Goal: Complete application form: Complete application form

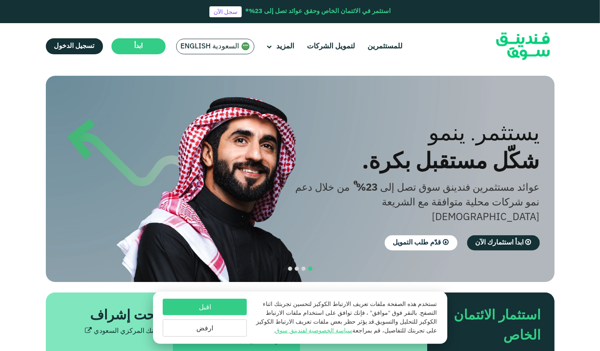
click at [229, 325] on button "ارفض" at bounding box center [205, 327] width 84 height 17
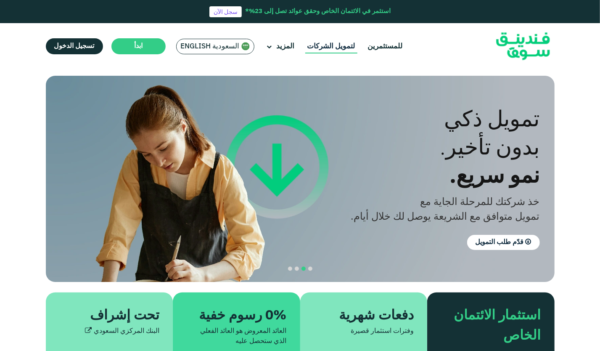
click at [328, 49] on link "لتمويل الشركات" at bounding box center [331, 47] width 52 height 14
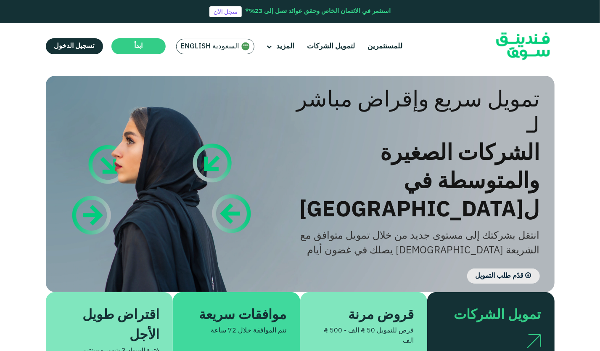
click at [496, 272] on span "قدّم طلب التمويل" at bounding box center [499, 275] width 48 height 6
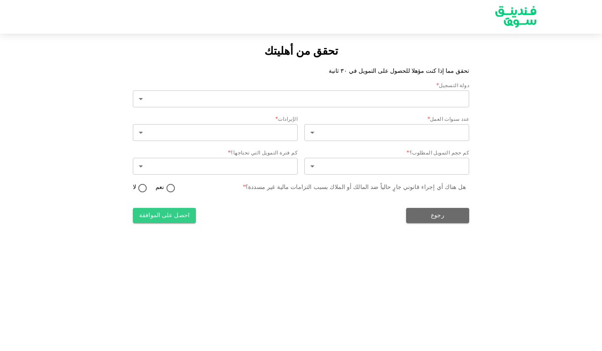
type input "2"
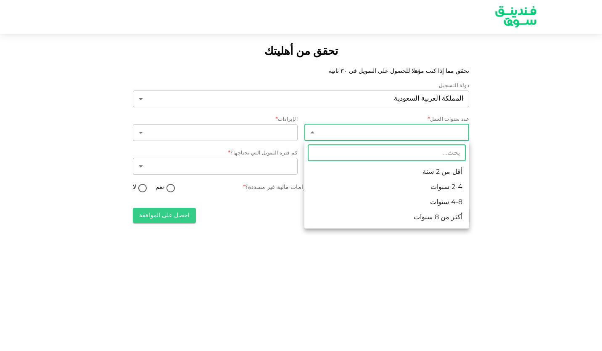
click at [398, 130] on body "تحقق من أهليتك تحقق مما إذا كنت مؤهلا للحصول على التمويل في ٣٠ ثانية دولة التسج…" at bounding box center [301, 175] width 602 height 351
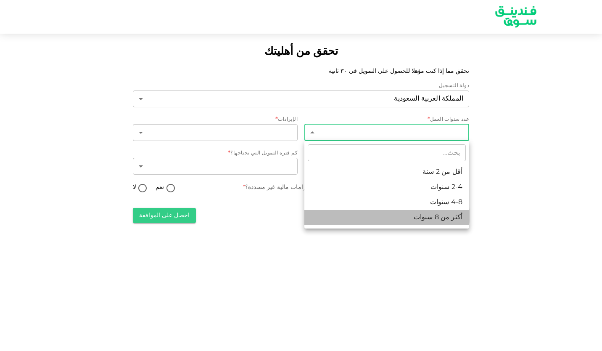
click at [423, 212] on li "أكثر من 8 سنوات" at bounding box center [386, 217] width 165 height 15
type input "4"
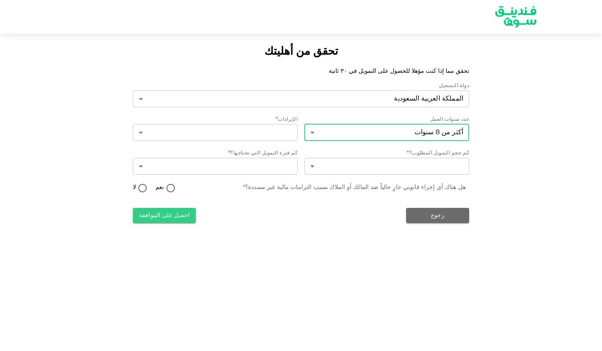
click at [490, 239] on div "تحقق من أهليتك تحقق مما إذا كنت مؤهلا للحصول على التمويل في ٣٠ ثانية دولة التسج…" at bounding box center [301, 175] width 602 height 351
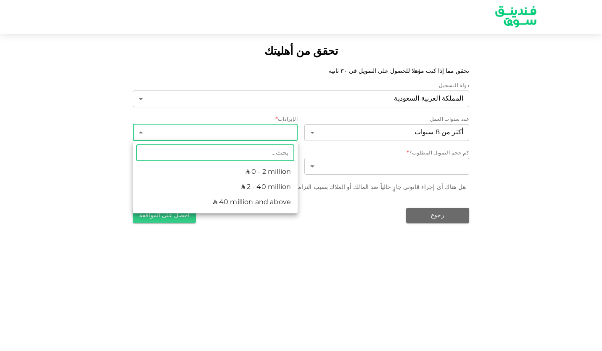
click at [273, 135] on body "تحقق من أهليتك تحقق مما إذا كنت مؤهلا للحصول على التمويل في ٣٠ ثانية دولة التسج…" at bounding box center [301, 175] width 602 height 351
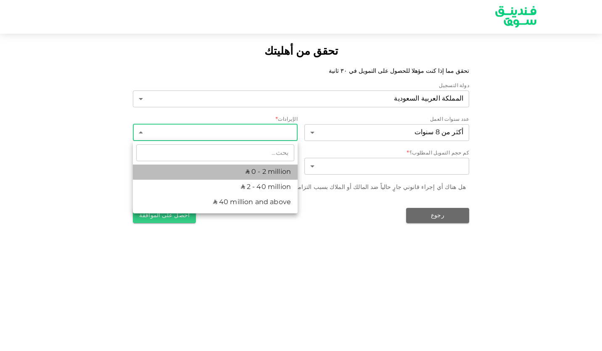
click at [274, 172] on li "ʢ 0 - 2 million" at bounding box center [215, 171] width 165 height 15
type input "1"
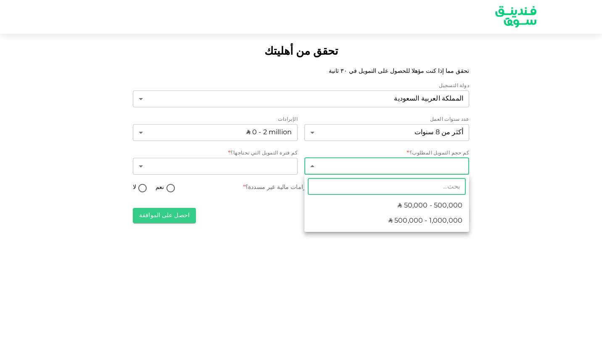
click at [338, 171] on body "تحقق من أهليتك تحقق مما إذا كنت مؤهلا للحصول على التمويل في ٣٠ ثانية دولة التسج…" at bounding box center [301, 175] width 602 height 351
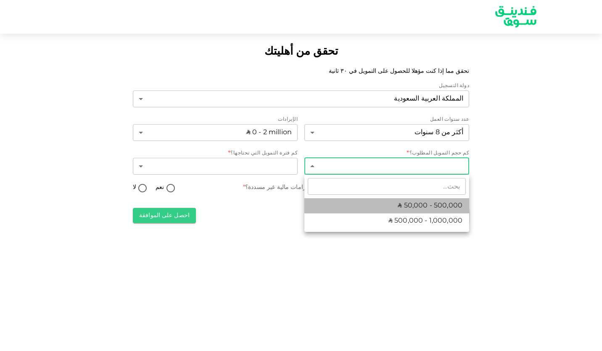
click at [361, 203] on li "ʢ 50,000 - 500,000" at bounding box center [386, 205] width 165 height 15
type input "1"
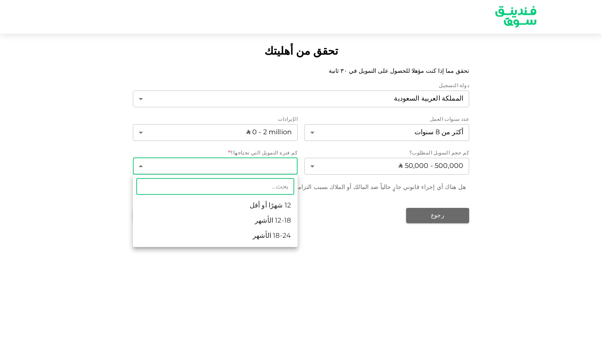
click at [284, 165] on body "تحقق من أهليتك تحقق مما إذا كنت مؤهلا للحصول على التمويل في ٣٠ ثانية دولة التسج…" at bounding box center [301, 175] width 602 height 351
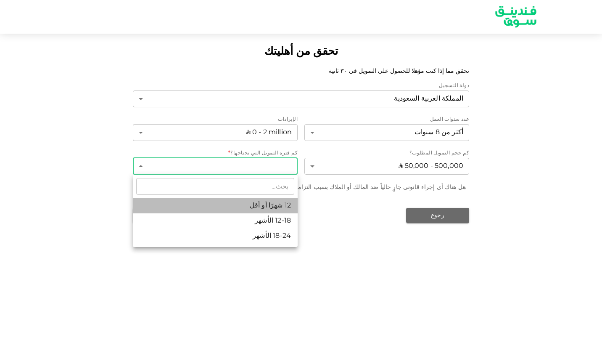
click at [287, 208] on li "12 شهرًا أو أقل" at bounding box center [215, 205] width 165 height 15
type input "1"
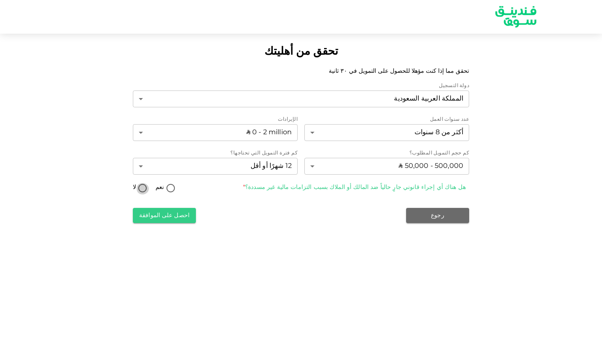
click at [142, 186] on input "لا" at bounding box center [142, 188] width 13 height 11
radio input "true"
click at [160, 213] on button "احصل على الموافقة" at bounding box center [164, 215] width 63 height 15
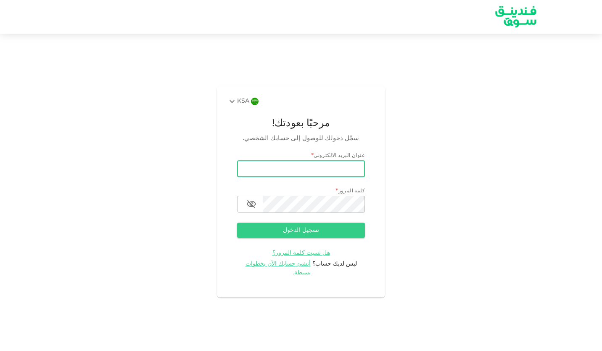
click at [293, 173] on input "email" at bounding box center [301, 168] width 128 height 17
type input "[EMAIL_ADDRESS][DOMAIN_NAME]"
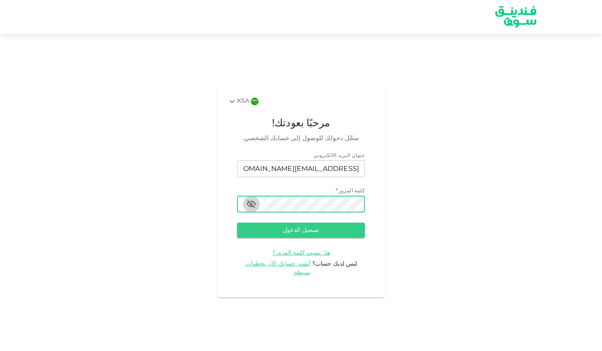
click at [253, 205] on icon "button" at bounding box center [251, 204] width 9 height 8
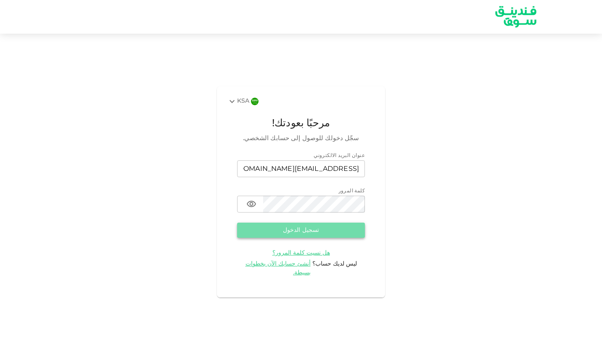
click at [302, 230] on button "تسجيل الدخول" at bounding box center [301, 229] width 128 height 15
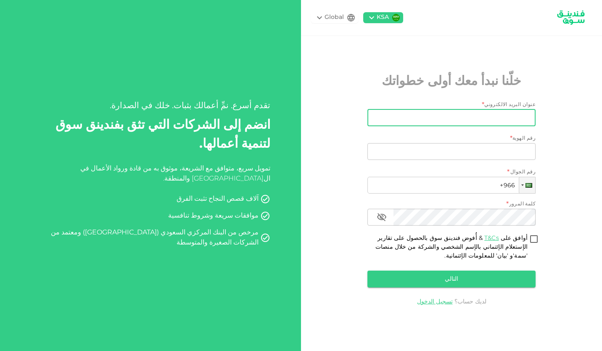
click at [478, 119] on input "عنوان البريد الالكتروني" at bounding box center [456, 117] width 159 height 17
type input "[EMAIL_ADDRESS][DOMAIN_NAME]"
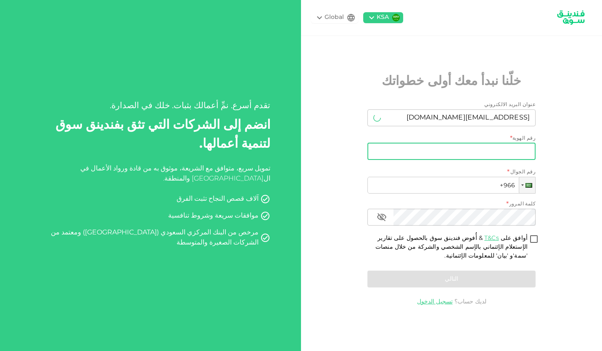
click at [475, 150] on input "رقم الهوية" at bounding box center [451, 151] width 168 height 17
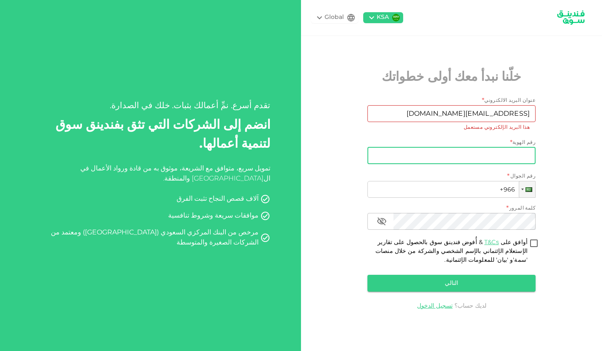
type input "1001851540"
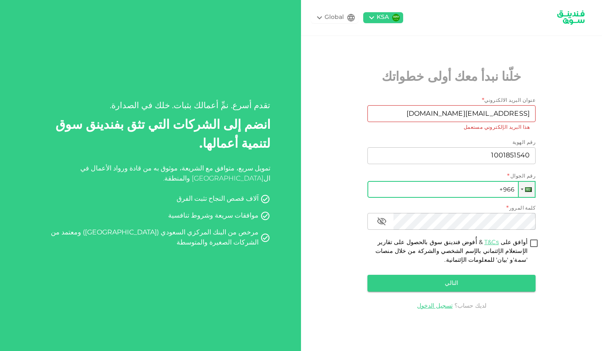
click at [466, 188] on input "+966" at bounding box center [451, 189] width 168 height 17
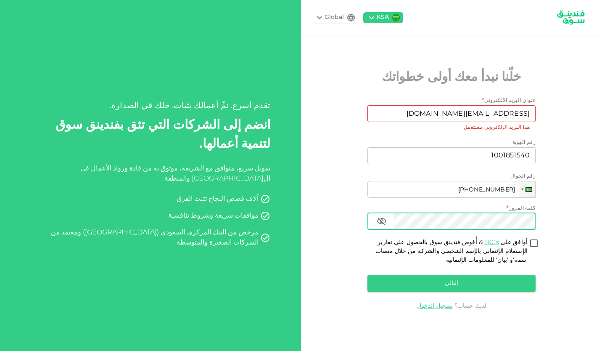
type input "[PHONE_NUMBER]"
click at [375, 219] on button "button" at bounding box center [381, 221] width 17 height 17
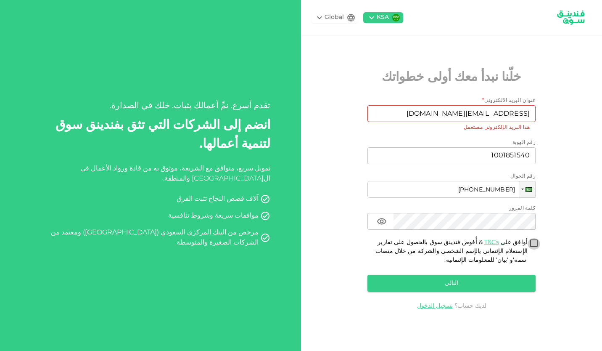
click at [532, 242] on input "أوافق على T&Cs & أُفوض فندينق سوق بالحصول على تقارير الإستعلام الإئتماني بالإسم…" at bounding box center [534, 243] width 13 height 11
checkbox input "true"
click at [491, 281] on button "التالي" at bounding box center [451, 282] width 168 height 17
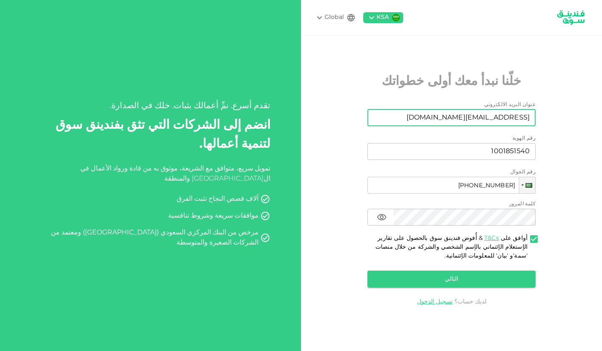
drag, startPoint x: 439, startPoint y: 115, endPoint x: 528, endPoint y: 111, distance: 88.8
click at [528, 111] on input "naif1761@hotmail.com" at bounding box center [456, 117] width 159 height 17
type input "naif176100@gmail.com"
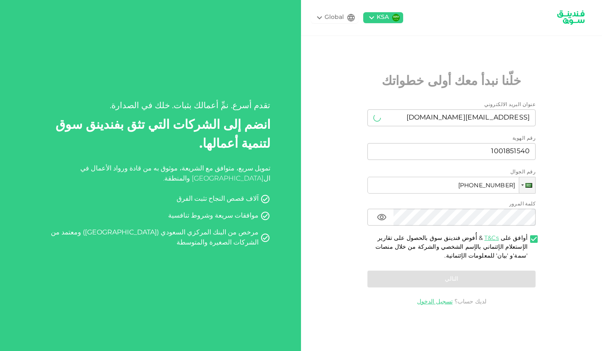
click at [332, 159] on div "KSA Global خلّنا نبدأ معك أولى خطواتك عنوان البريد الالكتروني عنوان البريد الال…" at bounding box center [451, 175] width 301 height 351
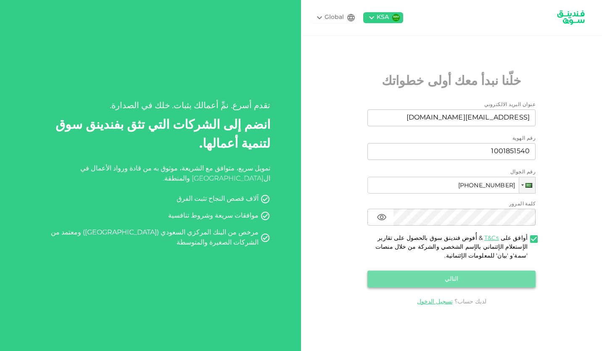
click at [413, 272] on button "التالي" at bounding box center [451, 278] width 168 height 17
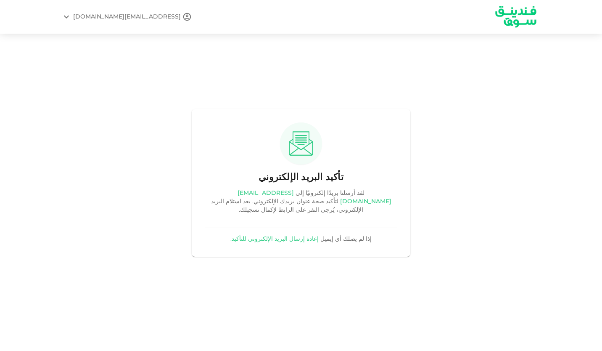
click at [284, 236] on link "إعادة إرسال البريد الإلكتروني للتأكيد." at bounding box center [274, 239] width 88 height 6
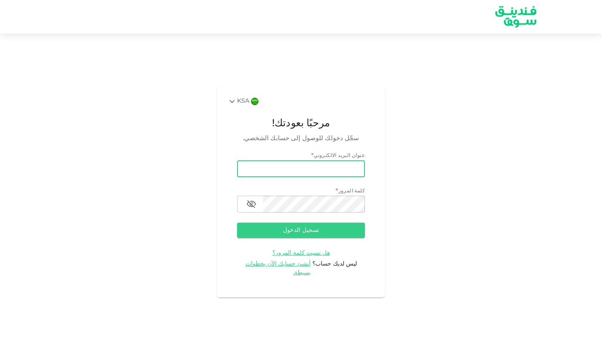
click at [333, 172] on input "email" at bounding box center [301, 168] width 128 height 17
type input "naif176100@gmail.com"
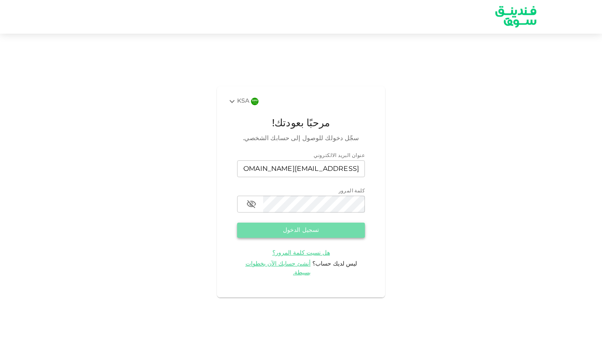
click at [327, 229] on button "تسجيل الدخول" at bounding box center [301, 229] width 128 height 15
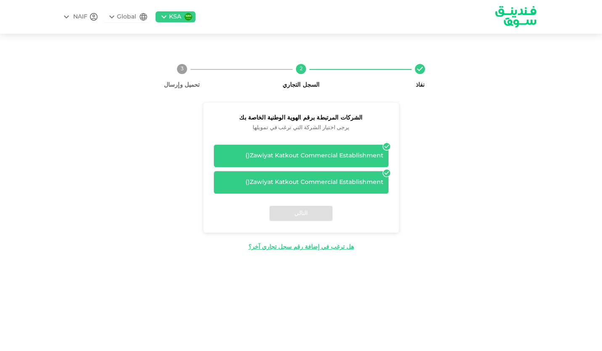
click at [385, 168] on div "Zawiyat Katkout Commercial Establishment ( ) Zawiyat Katkout Commercial Establi…" at bounding box center [301, 169] width 175 height 50
click at [384, 175] on icon at bounding box center [387, 173] width 8 height 8
click at [385, 145] on icon at bounding box center [386, 146] width 7 height 7
click at [350, 151] on div "Zawiyat Katkout Commercial Establishment ( )" at bounding box center [301, 155] width 164 height 9
click at [384, 174] on icon at bounding box center [386, 172] width 7 height 7
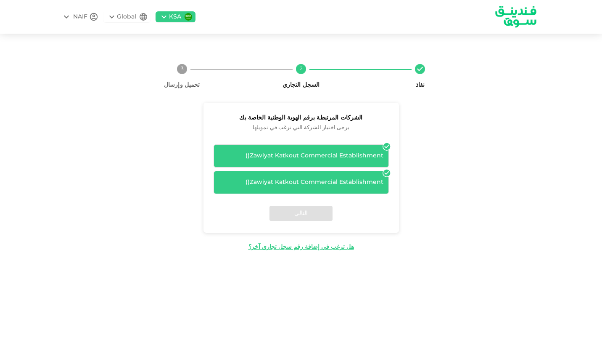
click at [386, 172] on icon at bounding box center [386, 172] width 7 height 7
click at [386, 148] on icon at bounding box center [386, 146] width 7 height 7
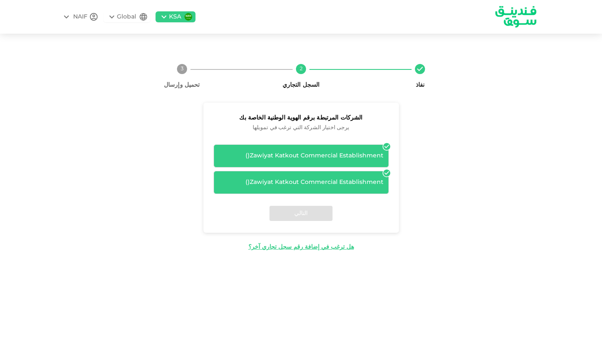
click at [386, 148] on icon at bounding box center [386, 146] width 7 height 7
drag, startPoint x: 386, startPoint y: 148, endPoint x: 365, endPoint y: 150, distance: 21.1
click at [365, 150] on div "Zawiyat Katkout Commercial Establishment ( )" at bounding box center [301, 155] width 175 height 23
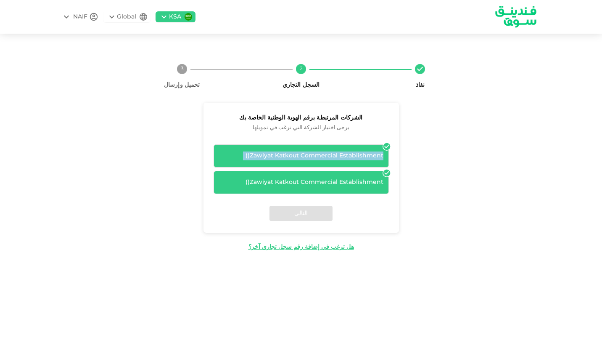
click at [365, 150] on div "Zawiyat Katkout Commercial Establishment ( )" at bounding box center [301, 155] width 175 height 23
drag, startPoint x: 365, startPoint y: 150, endPoint x: 373, endPoint y: 159, distance: 12.5
click at [373, 159] on div "Zawiyat Katkout Commercial Establishment ( )" at bounding box center [301, 155] width 164 height 9
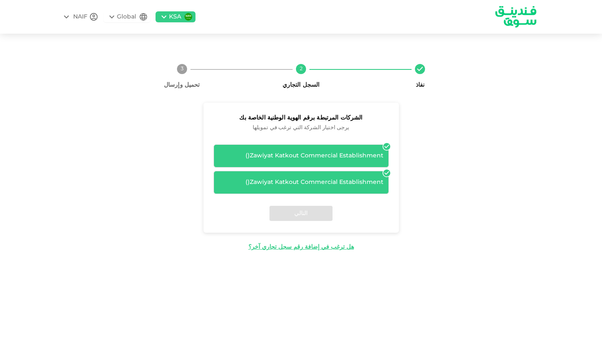
click at [376, 170] on div "Zawiyat Katkout Commercial Establishment ( ) Zawiyat Katkout Commercial Establi…" at bounding box center [301, 169] width 175 height 50
click at [373, 155] on div "Zawiyat Katkout Commercial Establishment ( )" at bounding box center [301, 155] width 164 height 9
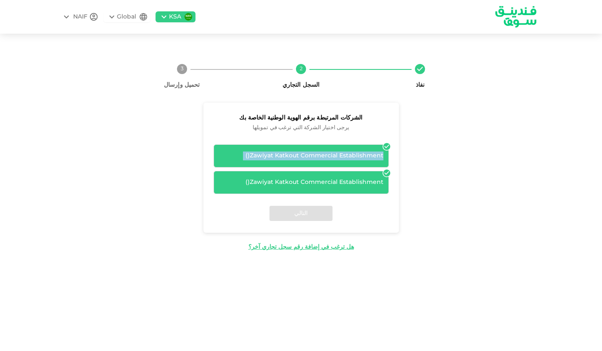
click at [373, 155] on div "Zawiyat Katkout Commercial Establishment ( )" at bounding box center [301, 155] width 164 height 9
drag, startPoint x: 373, startPoint y: 155, endPoint x: 375, endPoint y: 172, distance: 16.9
click at [375, 172] on div "Zawiyat Katkout Commercial Establishment ( )" at bounding box center [301, 182] width 175 height 23
click at [375, 181] on div "Zawiyat Katkout Commercial Establishment ( )" at bounding box center [301, 182] width 164 height 9
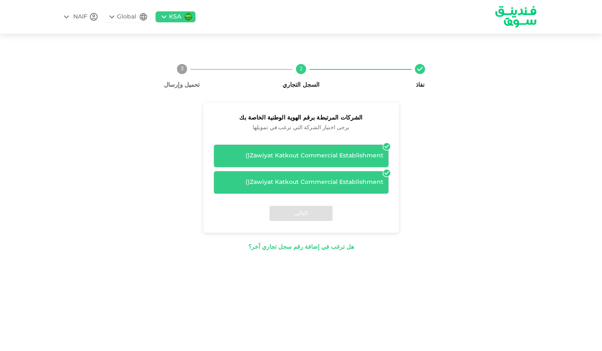
click at [296, 243] on div "هل ترغب في إضافة رقم سجل تجاري آخر؟" at bounding box center [301, 247] width 106 height 9
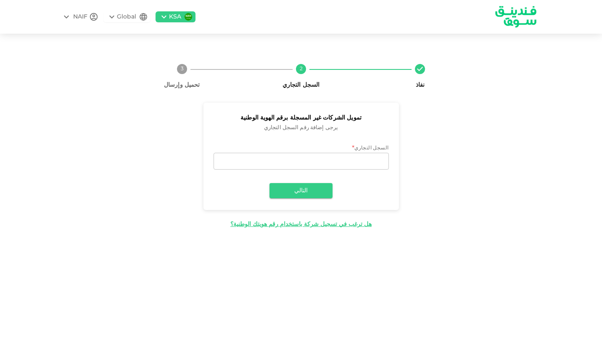
click at [82, 14] on div "NAIF" at bounding box center [80, 17] width 14 height 9
click at [64, 16] on div at bounding box center [301, 175] width 602 height 351
click at [125, 18] on div "Global" at bounding box center [126, 17] width 19 height 9
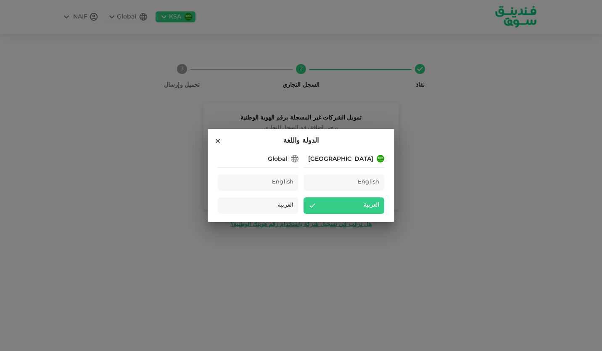
click at [341, 207] on div "العربية" at bounding box center [343, 205] width 81 height 16
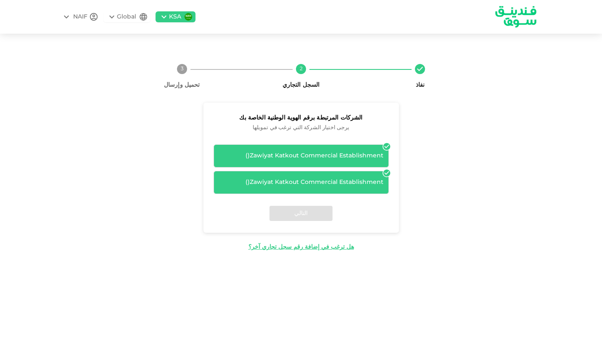
click at [384, 172] on icon at bounding box center [386, 172] width 7 height 7
click at [358, 165] on div "Zawiyat Katkout Commercial Establishment ( )" at bounding box center [301, 155] width 175 height 23
click at [387, 145] on icon at bounding box center [386, 146] width 7 height 7
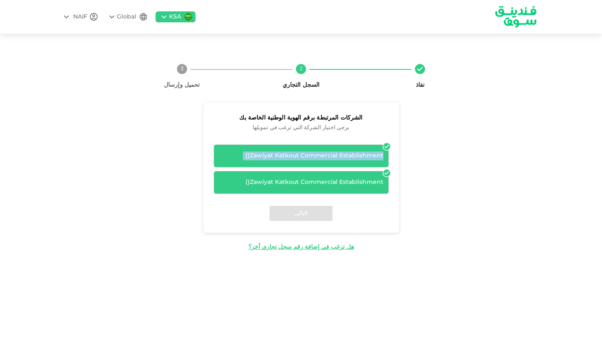
click at [387, 145] on icon at bounding box center [386, 146] width 7 height 7
click at [405, 203] on div "الشركات المرتبطة برقم الهوية الوطنية الخاصة بك يرجى اختيار الشركة التي ترغب في …" at bounding box center [300, 177] width 357 height 149
click at [310, 218] on div "التالي" at bounding box center [300, 213] width 195 height 39
click at [300, 212] on div "التالي" at bounding box center [300, 213] width 195 height 39
click at [382, 173] on div "Zawiyat Katkout Commercial Establishment ( )" at bounding box center [301, 182] width 175 height 23
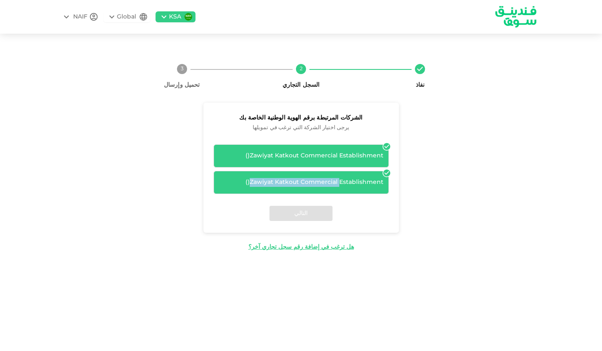
click at [382, 173] on div "Zawiyat Katkout Commercial Establishment ( )" at bounding box center [301, 182] width 175 height 23
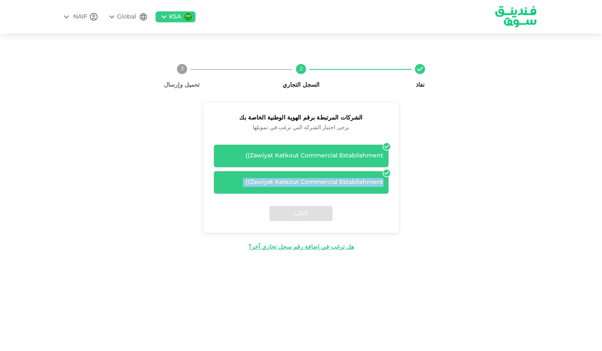
click at [385, 174] on icon at bounding box center [386, 172] width 7 height 7
drag, startPoint x: 385, startPoint y: 174, endPoint x: 384, endPoint y: 146, distance: 27.8
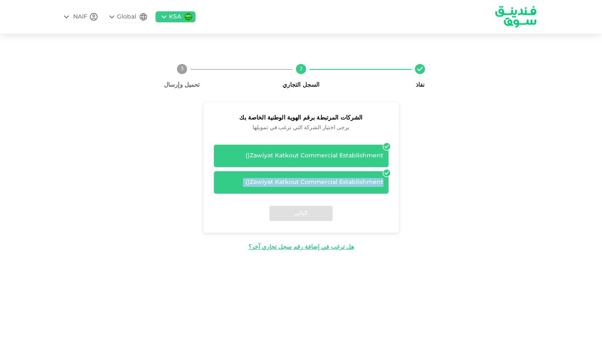
click at [384, 146] on div "Zawiyat Katkout Commercial Establishment ( ) Zawiyat Katkout Commercial Establi…" at bounding box center [301, 169] width 175 height 50
click at [384, 146] on icon at bounding box center [386, 146] width 7 height 7
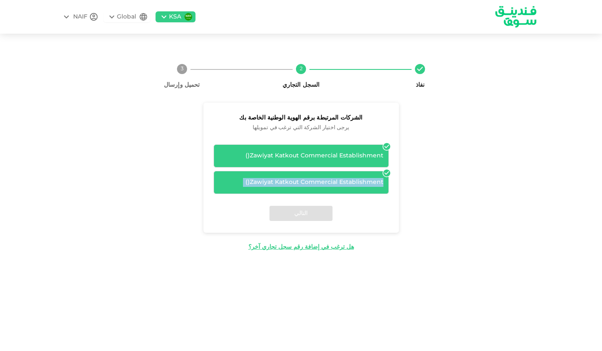
click at [384, 146] on icon at bounding box center [386, 146] width 7 height 7
click at [294, 154] on div "Zawiyat Katkout Commercial Establishment ( )" at bounding box center [301, 155] width 164 height 9
click at [249, 154] on span "( )" at bounding box center [247, 156] width 4 height 6
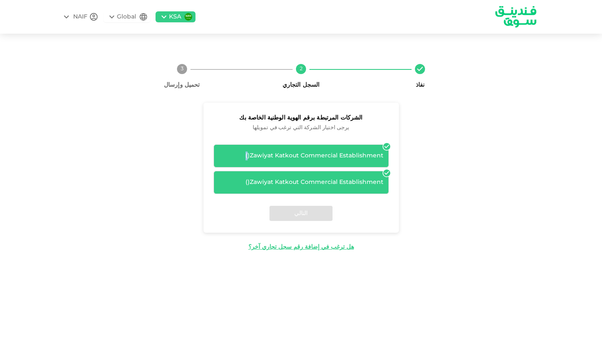
click at [249, 154] on span "( )" at bounding box center [247, 156] width 4 height 6
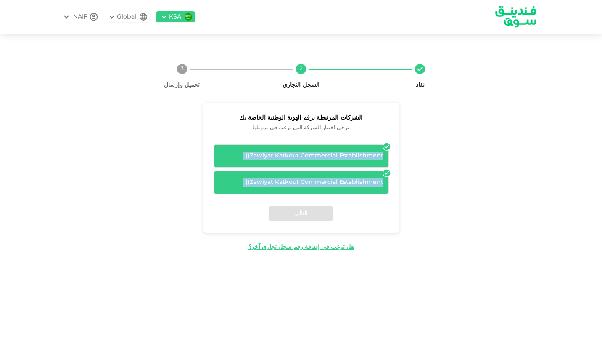
drag, startPoint x: 249, startPoint y: 154, endPoint x: 261, endPoint y: 183, distance: 31.7
click at [261, 183] on div "Zawiyat Katkout Commercial Establishment ( ) Zawiyat Katkout Commercial Establi…" at bounding box center [301, 169] width 175 height 50
click at [261, 183] on div "Zawiyat Katkout Commercial Establishment ( )" at bounding box center [301, 182] width 164 height 9
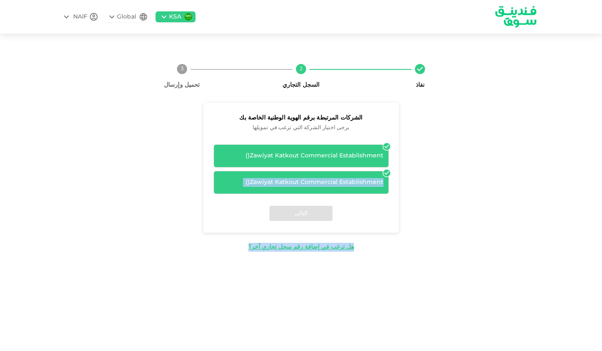
drag, startPoint x: 261, startPoint y: 183, endPoint x: 230, endPoint y: 215, distance: 44.6
click at [230, 215] on div "الشركات المرتبطة برقم الهوية الوطنية الخاصة بك يرجى اختيار الشركة التي ترغب في …" at bounding box center [300, 168] width 195 height 130
click at [230, 215] on div "التالي" at bounding box center [300, 213] width 195 height 39
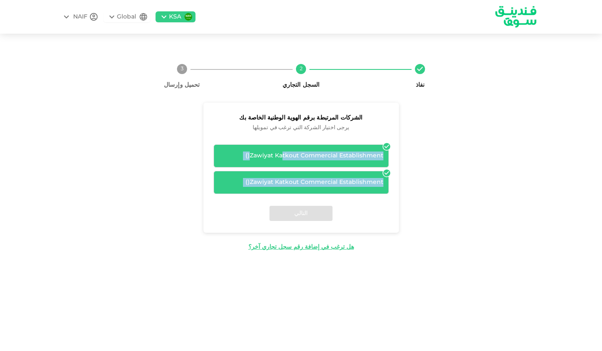
drag, startPoint x: 230, startPoint y: 215, endPoint x: 283, endPoint y: 162, distance: 75.5
click at [283, 162] on div "الشركات المرتبطة برقم الهوية الوطنية الخاصة بك يرجى اختيار الشركة التي ترغب في …" at bounding box center [300, 168] width 195 height 130
click at [283, 162] on div "Zawiyat Katkout Commercial Establishment ( )" at bounding box center [301, 155] width 175 height 23
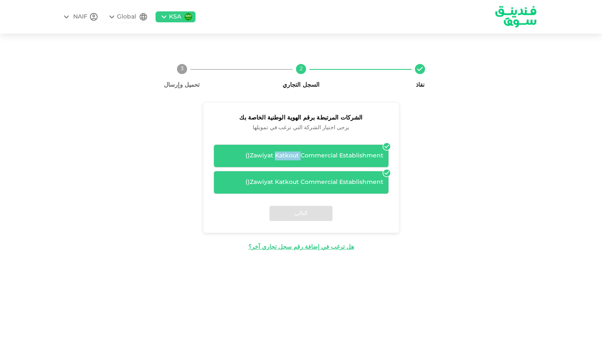
click at [283, 162] on div "Zawiyat Katkout Commercial Establishment ( )" at bounding box center [301, 155] width 175 height 23
click at [280, 99] on div "نفاذ 2 السجل التجاري 3 تحميل وإرسال الشركات المرتبطة برقم الهوية الوطنية الخاصة…" at bounding box center [300, 154] width 357 height 194
click at [321, 148] on div "Zawiyat Katkout Commercial Establishment ( )" at bounding box center [301, 155] width 175 height 23
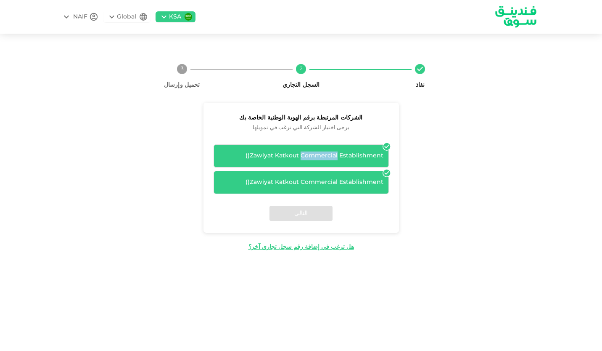
click at [321, 148] on div "Zawiyat Katkout Commercial Establishment ( )" at bounding box center [301, 155] width 175 height 23
click at [292, 133] on div "الشركات المرتبطة برقم الهوية الوطنية الخاصة بك يرجى اختيار الشركة التي ترغب في …" at bounding box center [300, 120] width 195 height 35
click at [75, 17] on div "NAIF" at bounding box center [80, 17] width 14 height 9
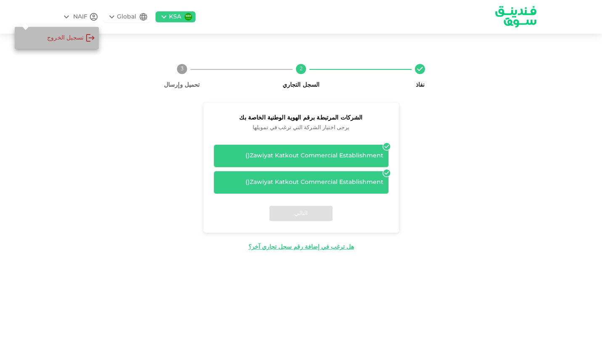
click at [74, 33] on div "‏تسجيل الخروج" at bounding box center [70, 37] width 50 height 17
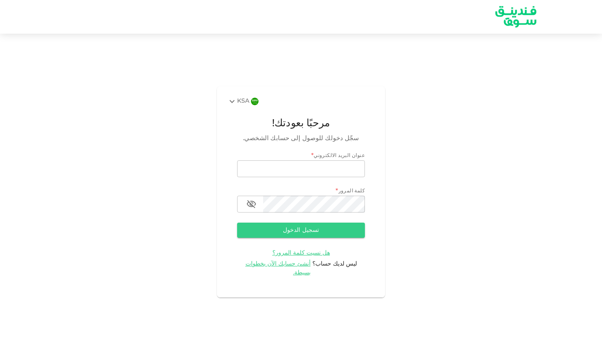
click at [512, 18] on img at bounding box center [515, 16] width 63 height 32
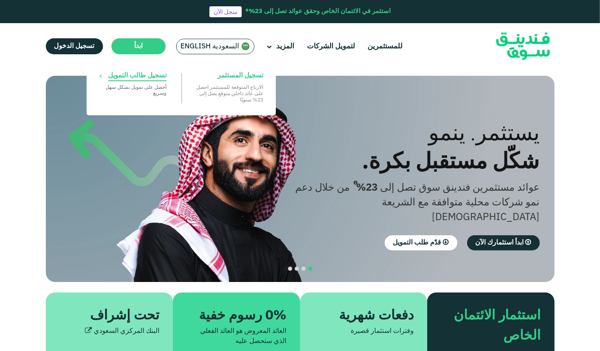
click at [141, 79] on span "تسجيل طالب التمويل" at bounding box center [137, 75] width 58 height 9
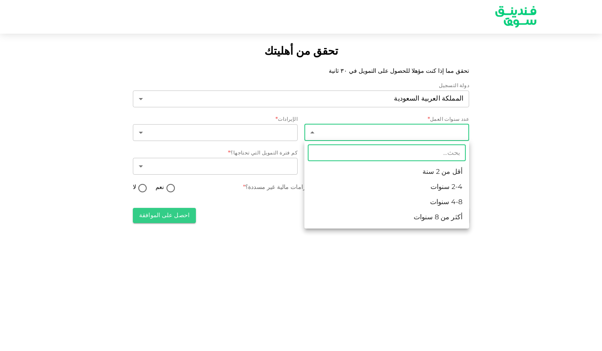
click at [367, 129] on body "تحقق من أهليتك تحقق مما إذا كنت مؤهلا للحصول على التمويل في ٣٠ ثانية دولة التسج…" at bounding box center [301, 175] width 602 height 351
click at [393, 184] on li "2-4 سنوات" at bounding box center [386, 186] width 165 height 15
type input "2"
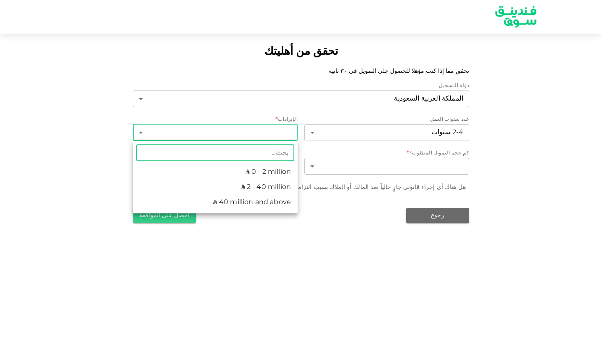
click at [283, 134] on body "تحقق من أهليتك تحقق مما إذا كنت مؤهلا للحصول على التمويل في ٣٠ ثانية دولة التسج…" at bounding box center [301, 175] width 602 height 351
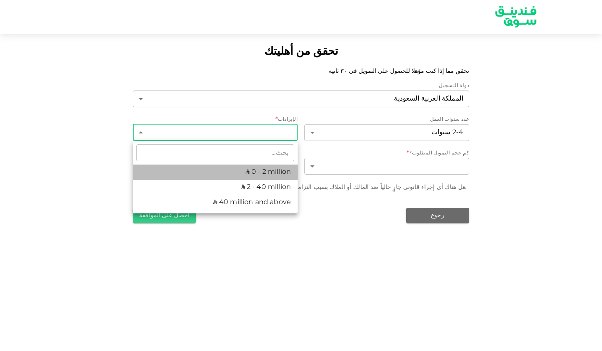
click at [282, 171] on li "ʢ 0 - 2 million" at bounding box center [215, 171] width 165 height 15
type input "1"
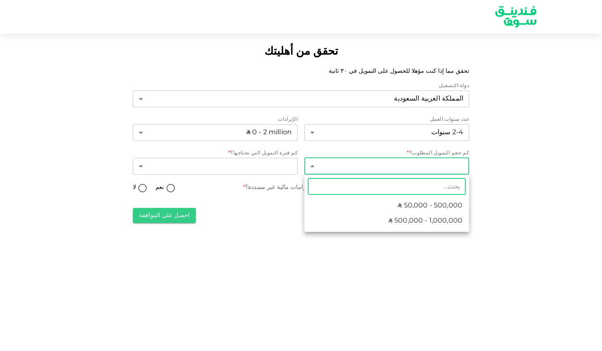
click at [354, 170] on body "تحقق من أهليتك تحقق مما إذا كنت مؤهلا للحصول على التمويل في ٣٠ ثانية دولة التسج…" at bounding box center [301, 175] width 602 height 351
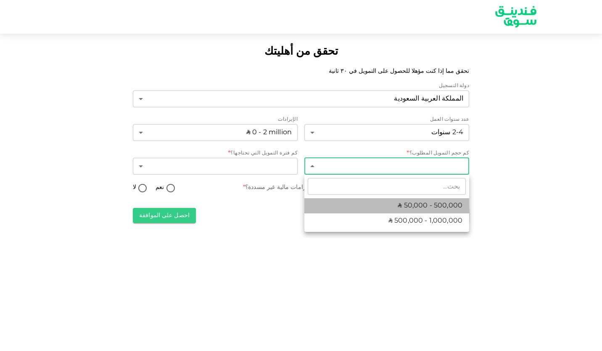
click at [371, 204] on li "ʢ 50,000 - 500,000" at bounding box center [386, 205] width 165 height 15
type input "1"
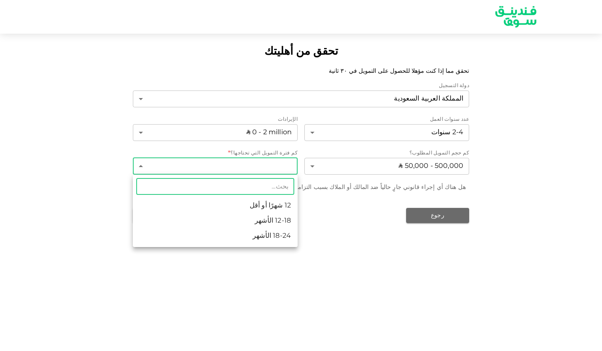
click at [282, 171] on body "تحقق من أهليتك تحقق مما إذا كنت مؤهلا للحصول على التمويل في ٣٠ ثانية دولة التسج…" at bounding box center [301, 175] width 602 height 351
click at [277, 219] on li "12-18 الأشهر" at bounding box center [215, 220] width 165 height 15
type input "2"
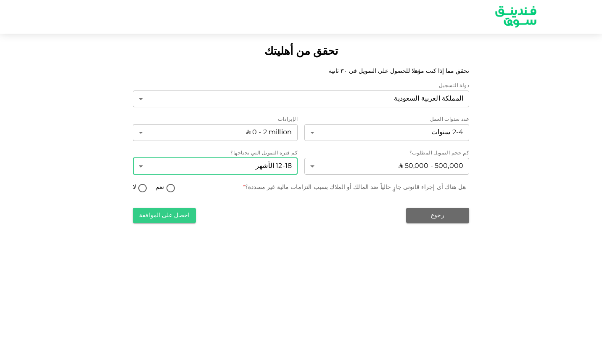
click at [144, 187] on input "لا" at bounding box center [142, 188] width 13 height 11
radio input "true"
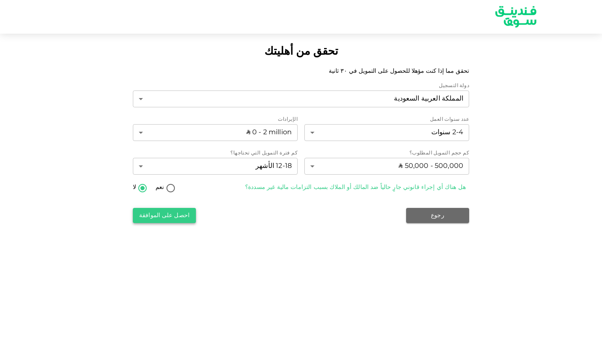
click at [160, 214] on button "احصل على الموافقة" at bounding box center [164, 215] width 63 height 15
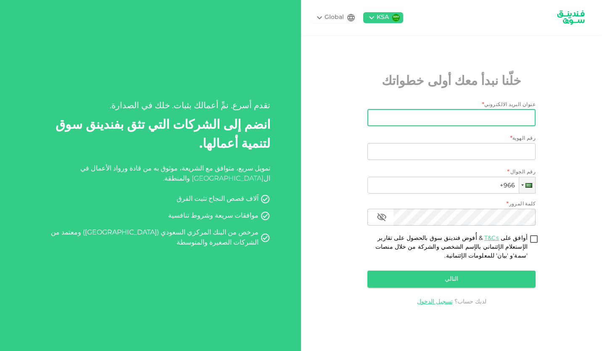
click at [406, 121] on input "عنوان البريد الالكتروني" at bounding box center [456, 117] width 159 height 17
click at [447, 115] on input "عنوان البريد الالكتروني" at bounding box center [456, 117] width 159 height 17
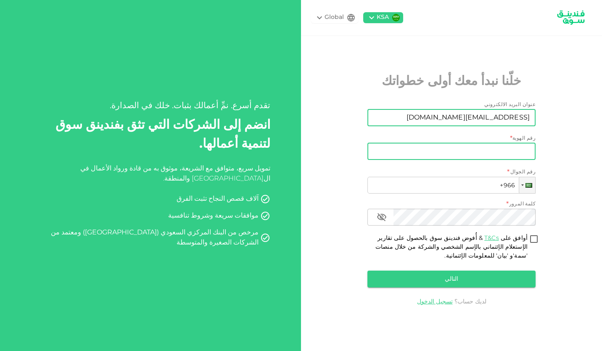
type input "[EMAIL_ADDRESS][DOMAIN_NAME]"
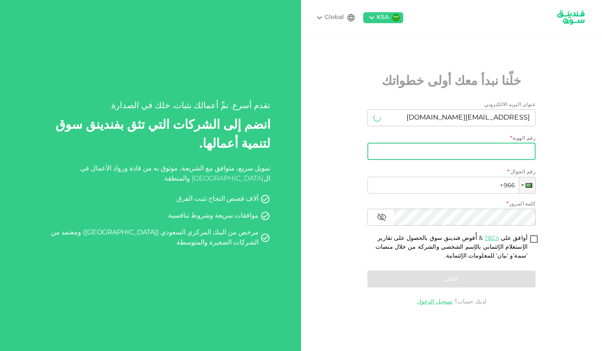
click at [461, 151] on input "رقم الهوية" at bounding box center [451, 151] width 168 height 17
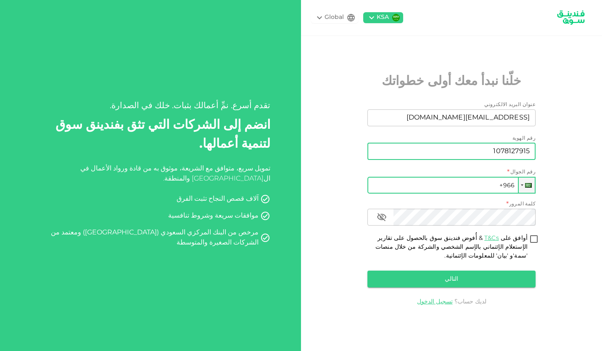
type input "1078127915"
click at [466, 185] on input "+966" at bounding box center [451, 185] width 168 height 17
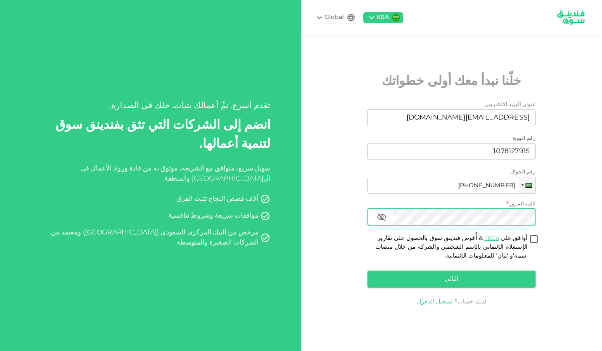
type input "[PHONE_NUMBER]"
click at [382, 218] on icon "button" at bounding box center [381, 217] width 9 height 8
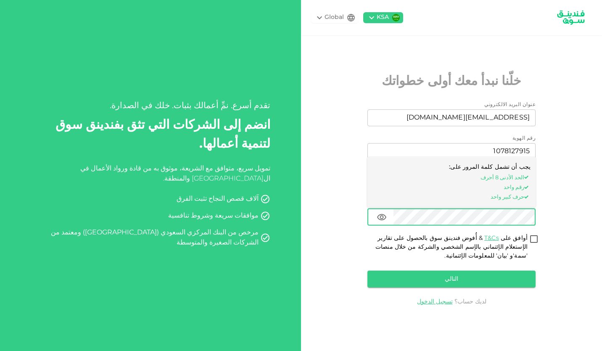
click at [533, 239] on input "أوافق على T&Cs & أُفوض فندينق سوق بالحصول على تقارير الإستعلام الإئتماني بالإسم…" at bounding box center [534, 239] width 13 height 11
checkbox input "true"
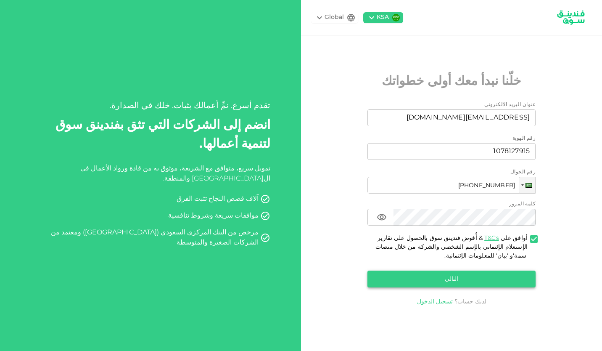
click at [466, 278] on button "التالي" at bounding box center [451, 278] width 168 height 17
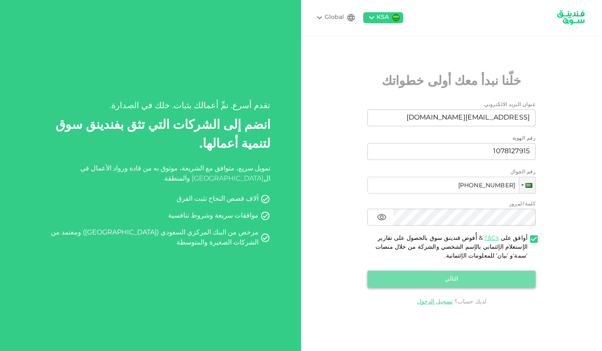
click at [466, 278] on button "التالي" at bounding box center [451, 278] width 168 height 17
click at [465, 274] on button "التالي" at bounding box center [451, 278] width 168 height 17
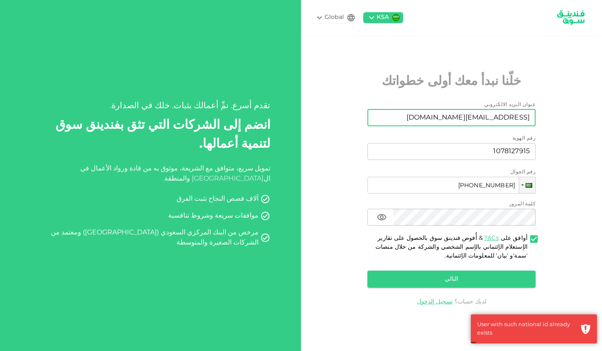
drag, startPoint x: 442, startPoint y: 117, endPoint x: 583, endPoint y: 122, distance: 140.9
click at [583, 122] on div "KSA Global خلّنا نبدأ معك أولى خطواتك عنوان البريد الالكتروني عنوان البريد الال…" at bounding box center [451, 175] width 301 height 351
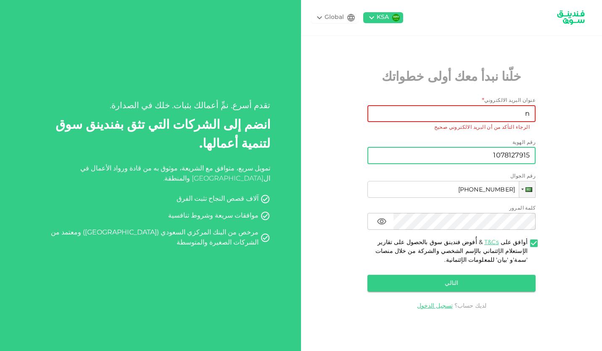
type input "naif1761@hotmail.com"
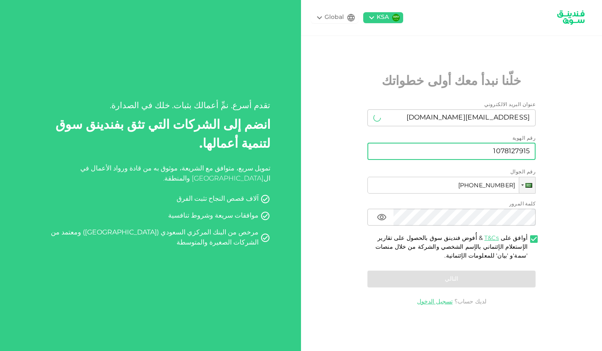
click at [480, 153] on input "1078127915" at bounding box center [451, 151] width 168 height 17
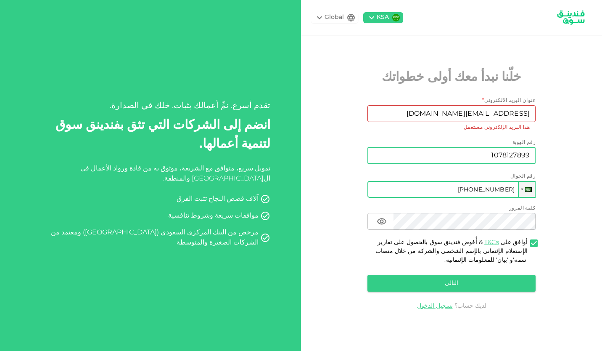
type input "1078127899"
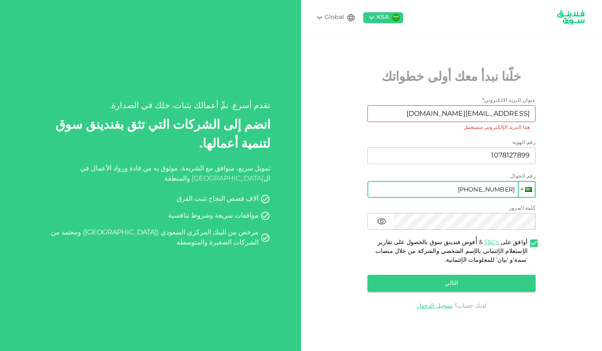
drag, startPoint x: 452, startPoint y: 189, endPoint x: 529, endPoint y: 187, distance: 76.5
click at [529, 187] on div "Phone +966 533 193 653" at bounding box center [451, 189] width 168 height 17
drag, startPoint x: 439, startPoint y: 188, endPoint x: 521, endPoint y: 194, distance: 82.2
click at [521, 194] on div "Phone +966 533 193 653 441" at bounding box center [451, 189] width 168 height 17
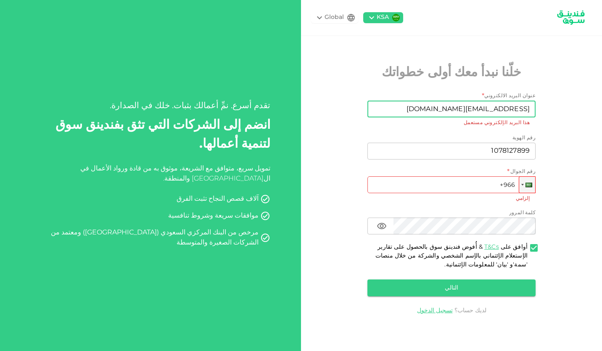
type input "+966"
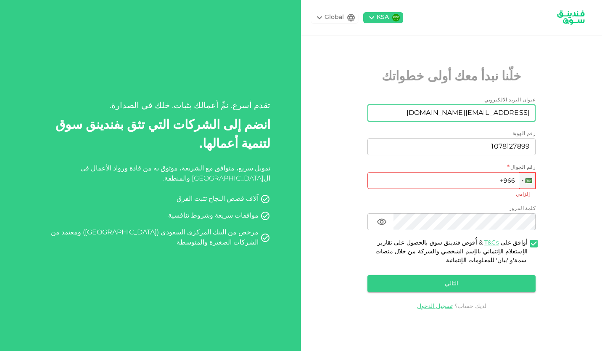
drag, startPoint x: 443, startPoint y: 108, endPoint x: 530, endPoint y: 110, distance: 86.6
click at [530, 110] on input "naif1761@hotmail.com" at bounding box center [456, 113] width 159 height 17
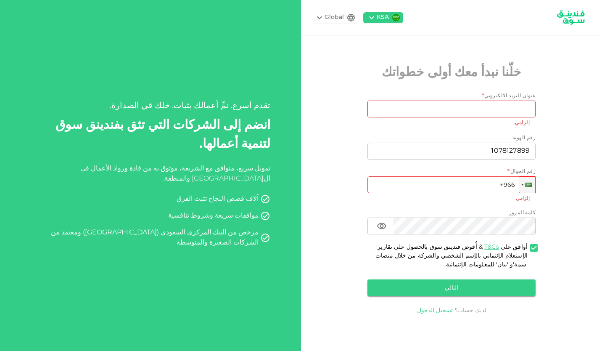
click at [540, 79] on div "KSA Global خلّنا نبدأ معك أولى خطواتك عنوان البريد الالكتروني * عنوان البريد ال…" at bounding box center [451, 175] width 301 height 351
drag, startPoint x: 477, startPoint y: 151, endPoint x: 570, endPoint y: 140, distance: 93.9
click at [570, 140] on div "KSA Global خلّنا نبدأ معك أولى خطواتك عنوان البريد الالكتروني * عنوان البريد ال…" at bounding box center [451, 175] width 301 height 351
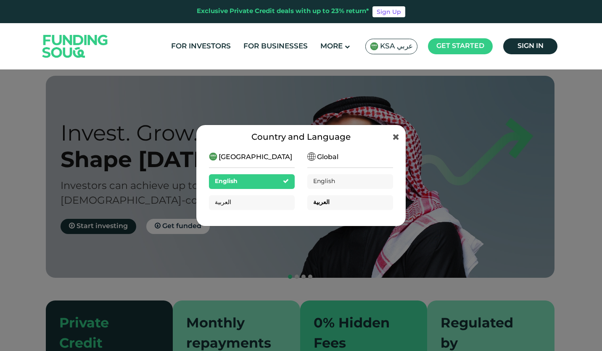
click at [327, 200] on div "العربية" at bounding box center [350, 202] width 86 height 15
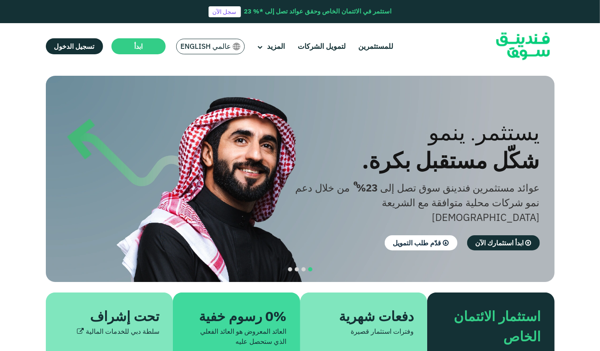
click at [210, 47] on span "عالمي English" at bounding box center [206, 47] width 50 height 10
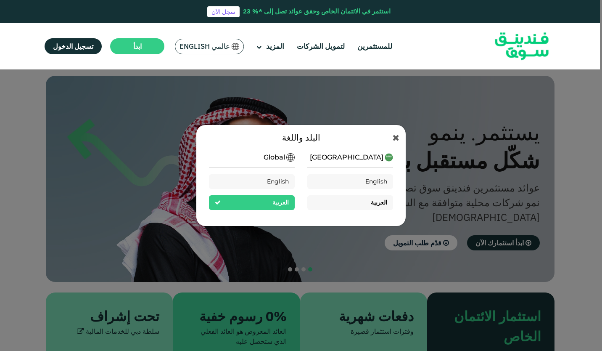
click at [339, 203] on div "العربية" at bounding box center [350, 202] width 86 height 15
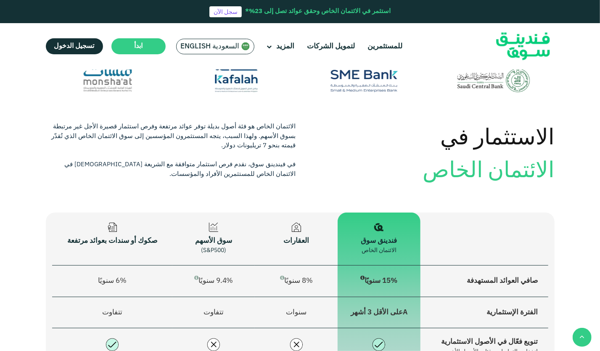
scroll to position [928, 0]
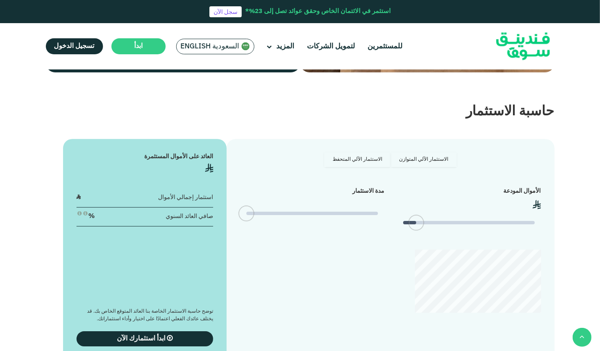
type tc-range-slider "4"
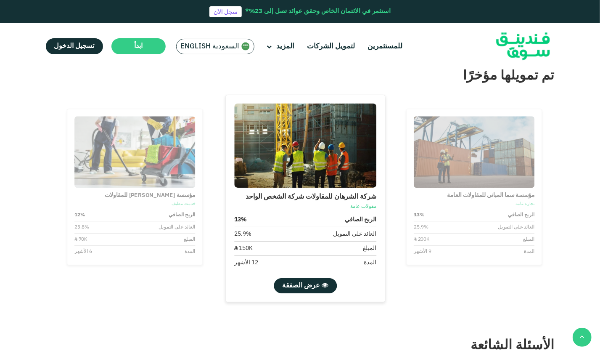
scroll to position [1739, 0]
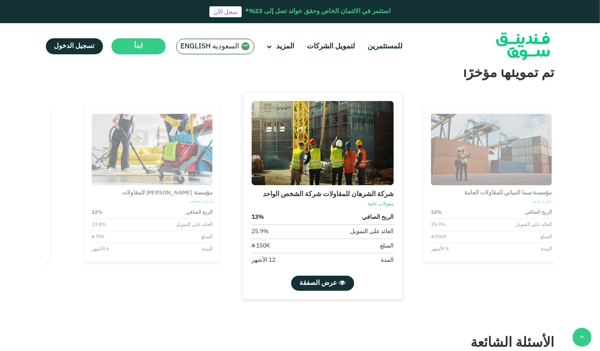
drag, startPoint x: 449, startPoint y: 216, endPoint x: 467, endPoint y: 147, distance: 71.1
click at [467, 147] on div "مؤسسة سما المباني للمقاولات العامة تجارة عامة الربح الصافي 13% العائد على التمو…" at bounding box center [490, 184] width 121 height 141
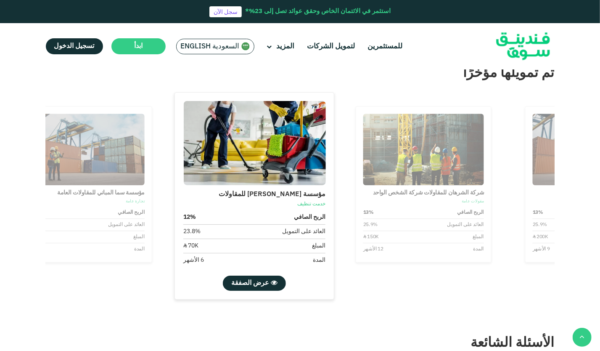
click at [467, 147] on img at bounding box center [423, 149] width 121 height 71
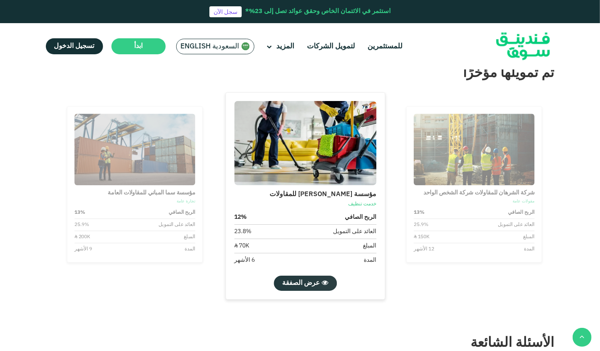
click at [298, 280] on span "عرض الصفقة" at bounding box center [301, 283] width 38 height 6
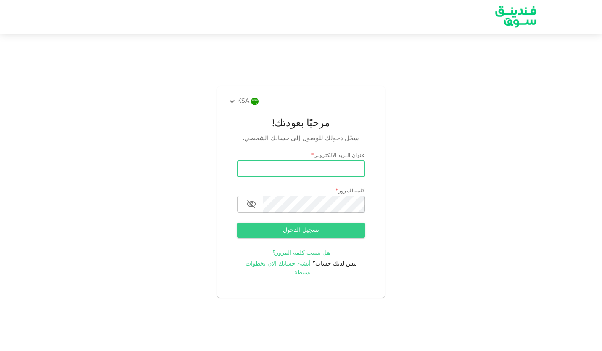
click at [319, 177] on input "email" at bounding box center [301, 168] width 128 height 17
type input "[EMAIL_ADDRESS][DOMAIN_NAME]"
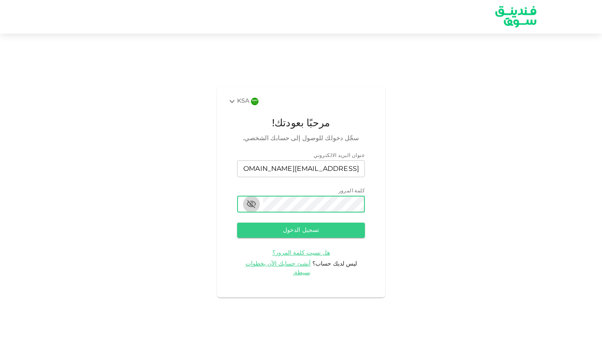
click at [249, 208] on icon "button" at bounding box center [251, 204] width 10 height 10
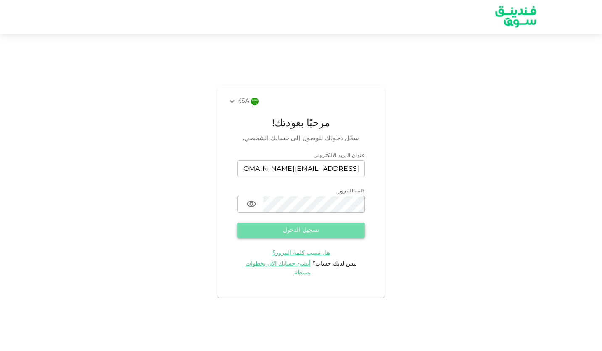
click at [296, 231] on button "تسجيل الدخول" at bounding box center [301, 229] width 128 height 15
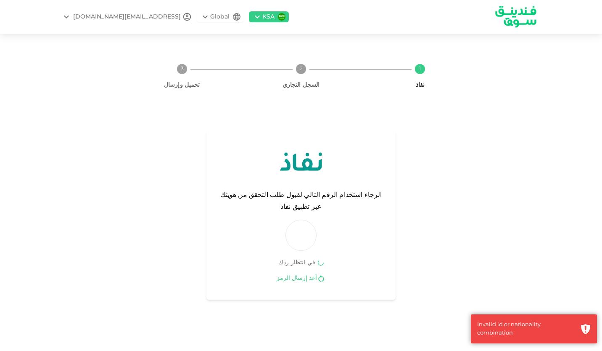
click at [300, 274] on link "أعد إرسال الرمز" at bounding box center [297, 278] width 40 height 8
